Goal: Check status: Check status

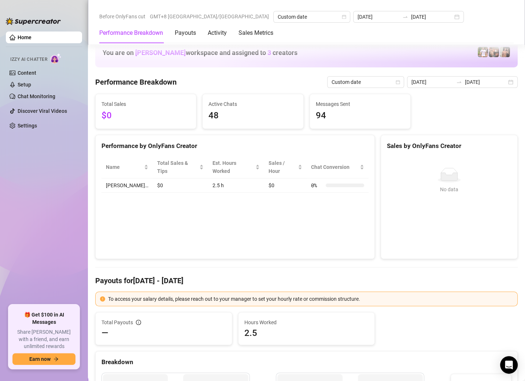
scroll to position [876, 0]
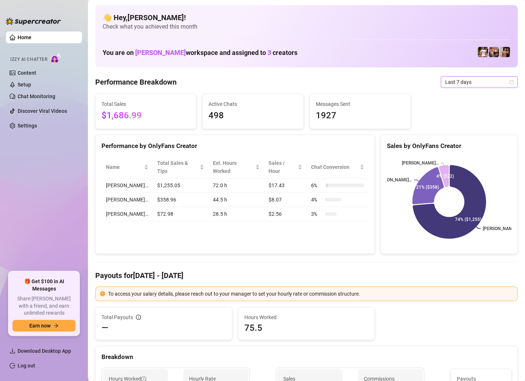
click at [447, 84] on span "Last 7 days" at bounding box center [480, 82] width 68 height 11
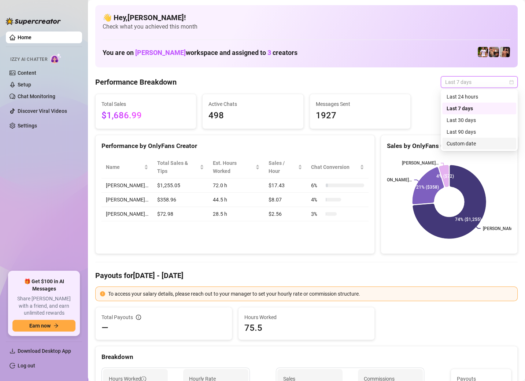
click at [458, 146] on div "Custom date" at bounding box center [479, 144] width 65 height 8
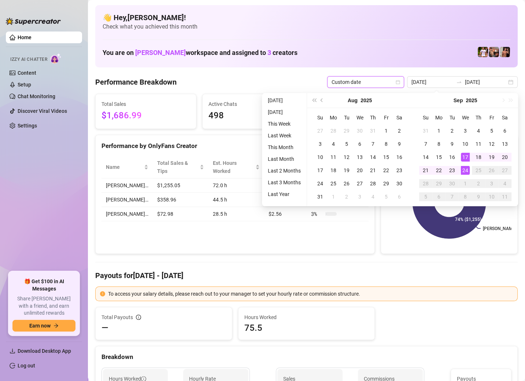
type input "[DATE]"
click at [467, 171] on div "24" at bounding box center [465, 170] width 9 height 9
type input "[DATE]"
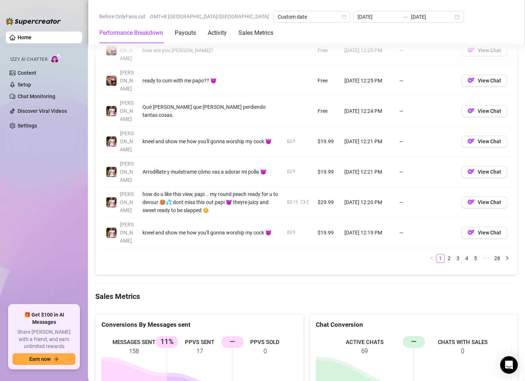
scroll to position [838, 0]
